Goal: Check status: Check status

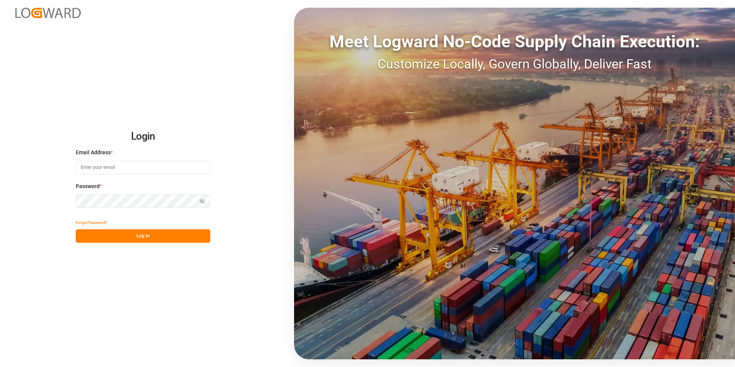
type input "[PERSON_NAME][EMAIL_ADDRESS][DOMAIN_NAME]"
click at [166, 239] on button "Log In" at bounding box center [143, 235] width 135 height 13
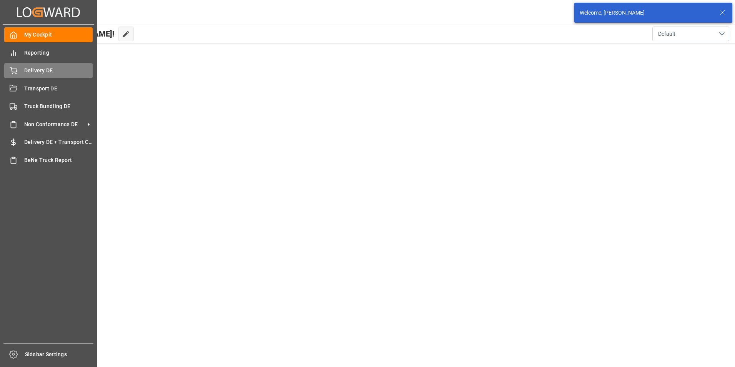
click at [25, 71] on span "Delivery DE" at bounding box center [58, 71] width 69 height 8
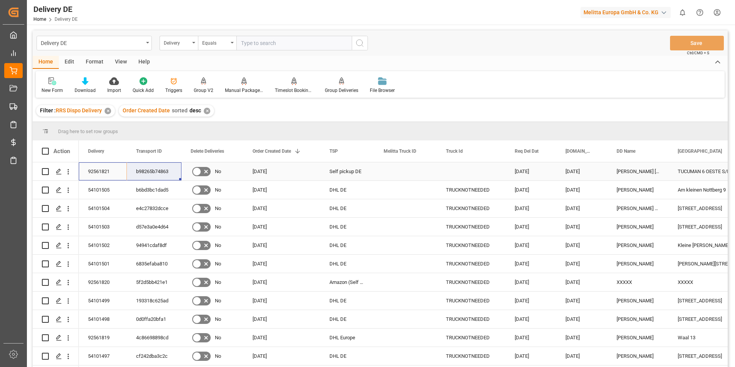
drag, startPoint x: 102, startPoint y: 171, endPoint x: 144, endPoint y: 172, distance: 42.7
